Goal: Navigation & Orientation: Find specific page/section

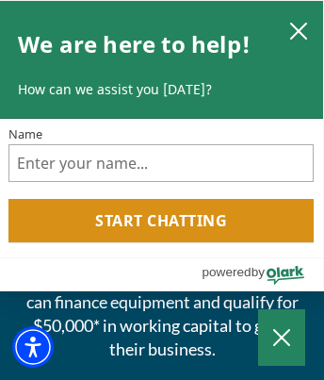
scroll to position [2642, 0]
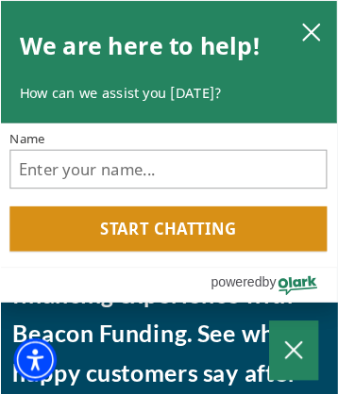
scroll to position [3807, 0]
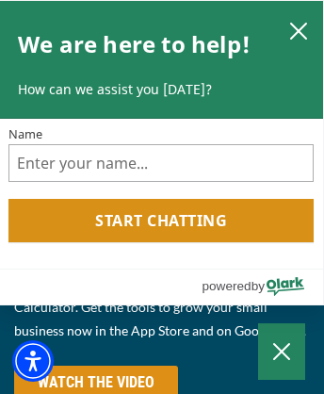
scroll to position [2719, 0]
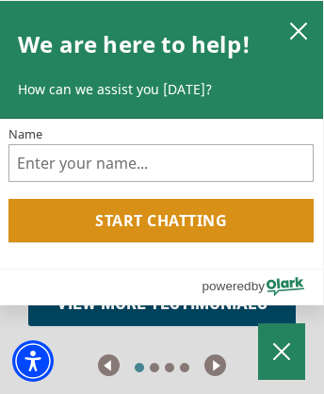
click at [108, 376] on img "previous" at bounding box center [109, 366] width 22 height 22
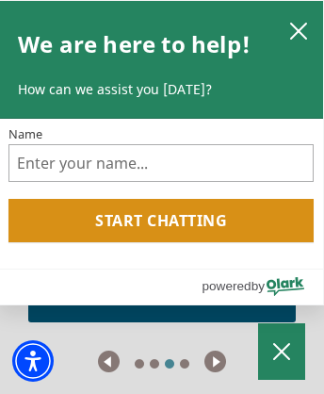
scroll to position [1411, 0]
